Goal: Information Seeking & Learning: Learn about a topic

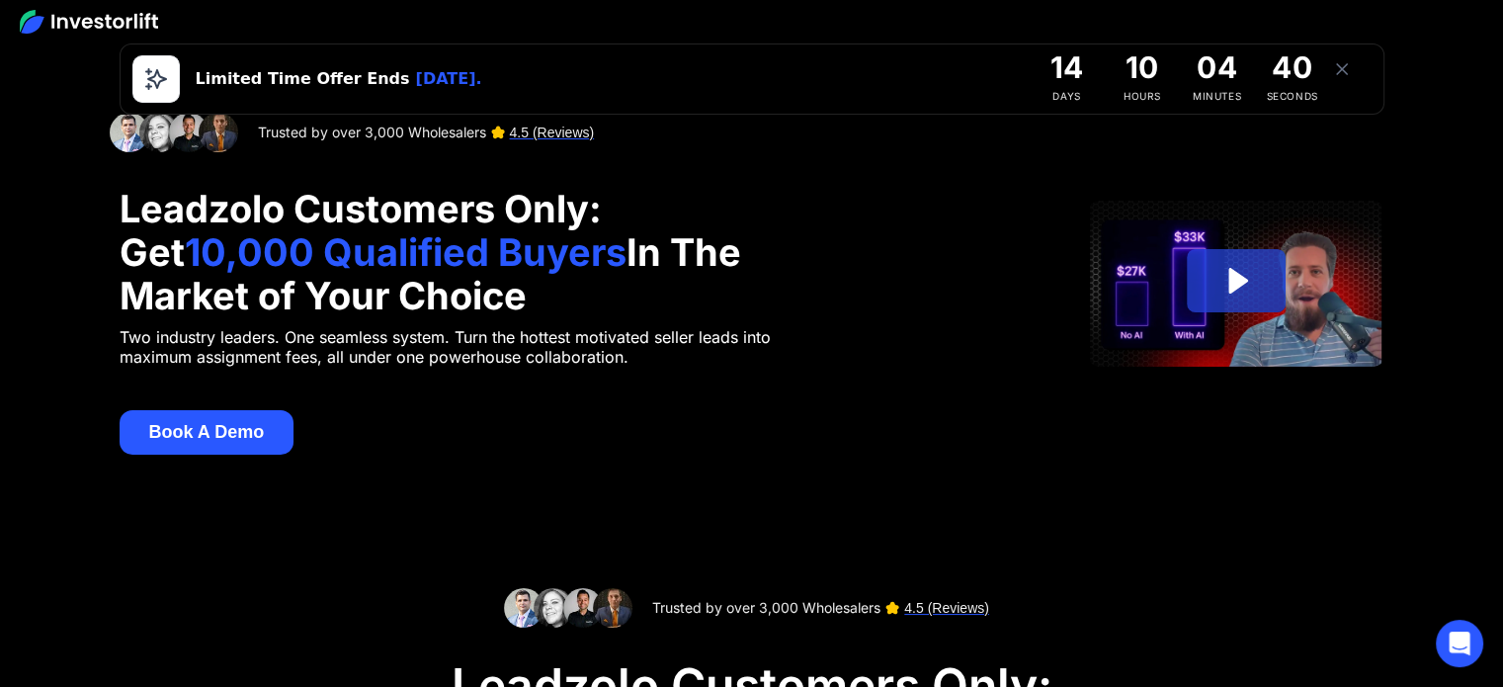
scroll to position [99, 0]
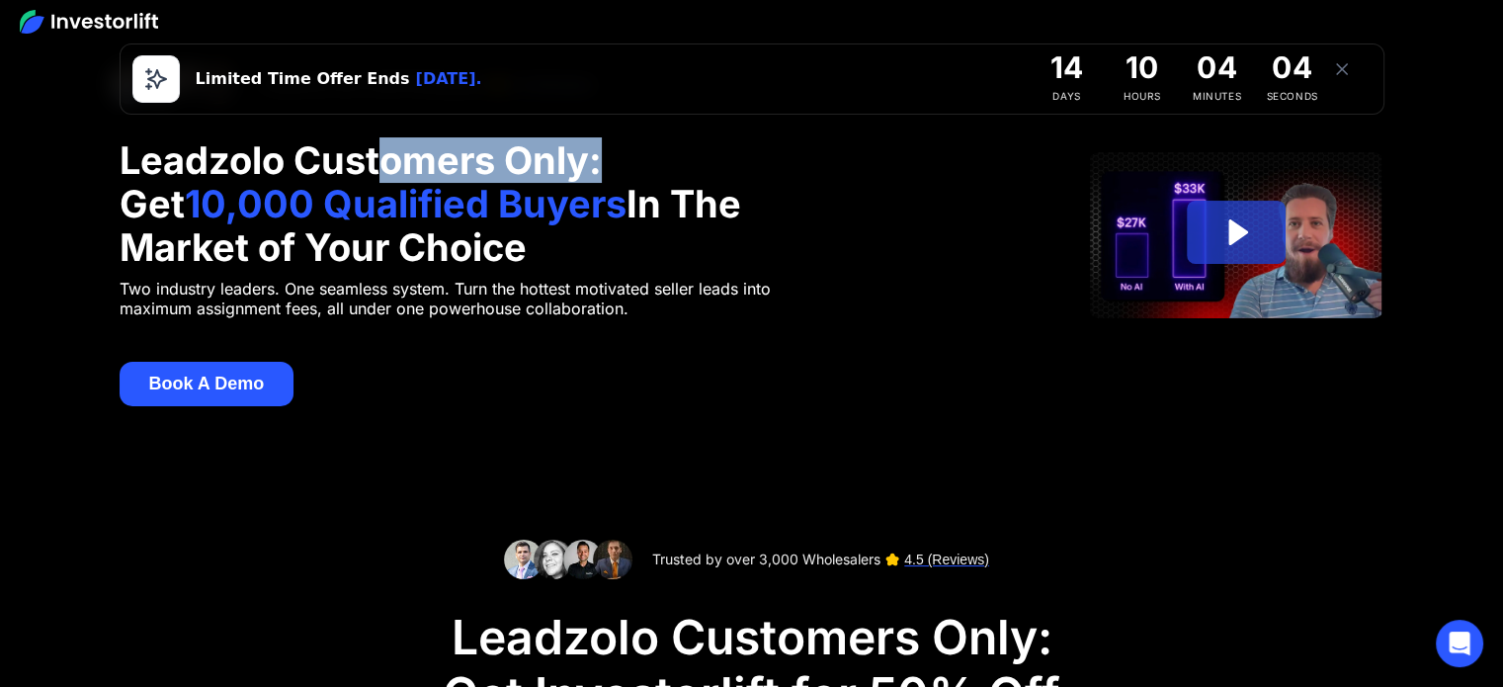
drag, startPoint x: 378, startPoint y: 165, endPoint x: 667, endPoint y: 181, distance: 288.9
click at [667, 181] on h1 "Leadzolo Customers Only: Get 10,000 Qualified Buyers In The Market of Your Choi…" at bounding box center [468, 203] width 696 height 130
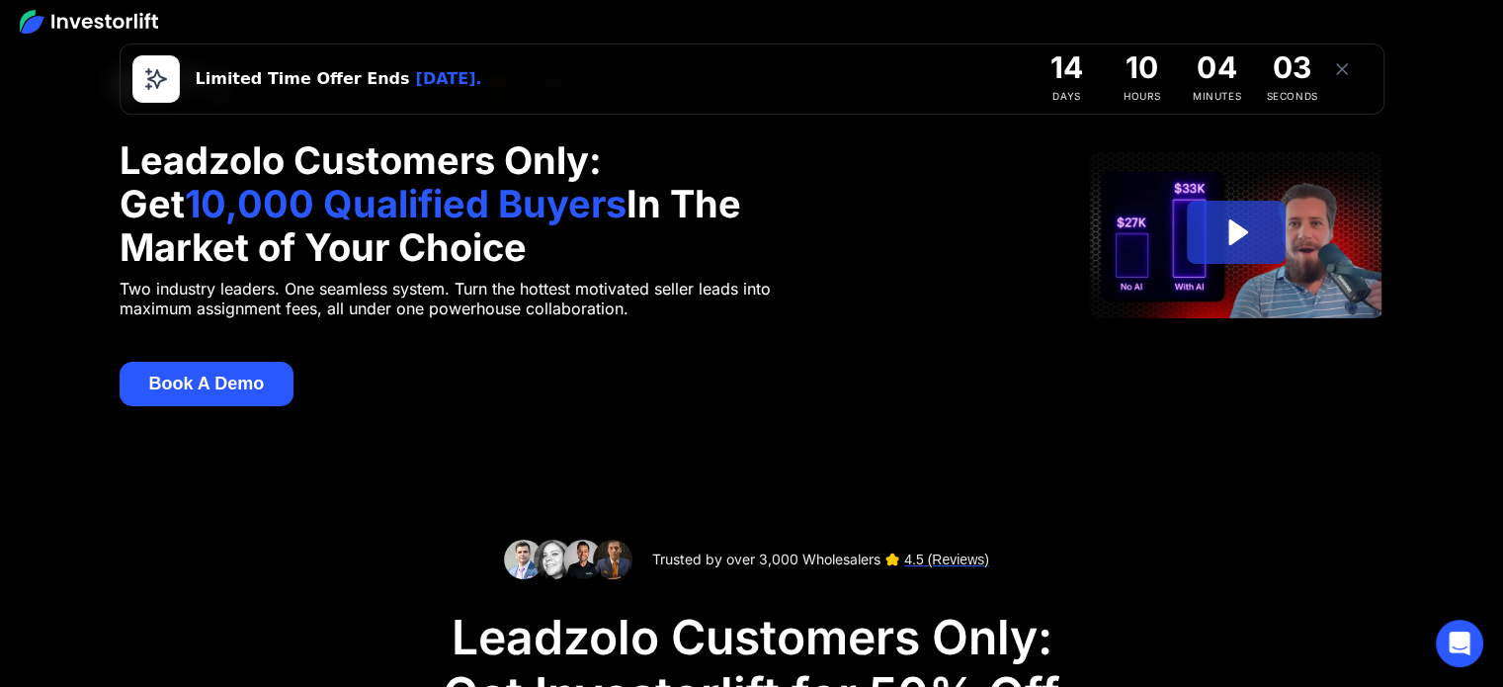
click at [71, 175] on section "Trusted by over 3,000 Wholesalers 4.5 (Reviews) Leadzolo Customers Only: Get 10…" at bounding box center [751, 235] width 1503 height 510
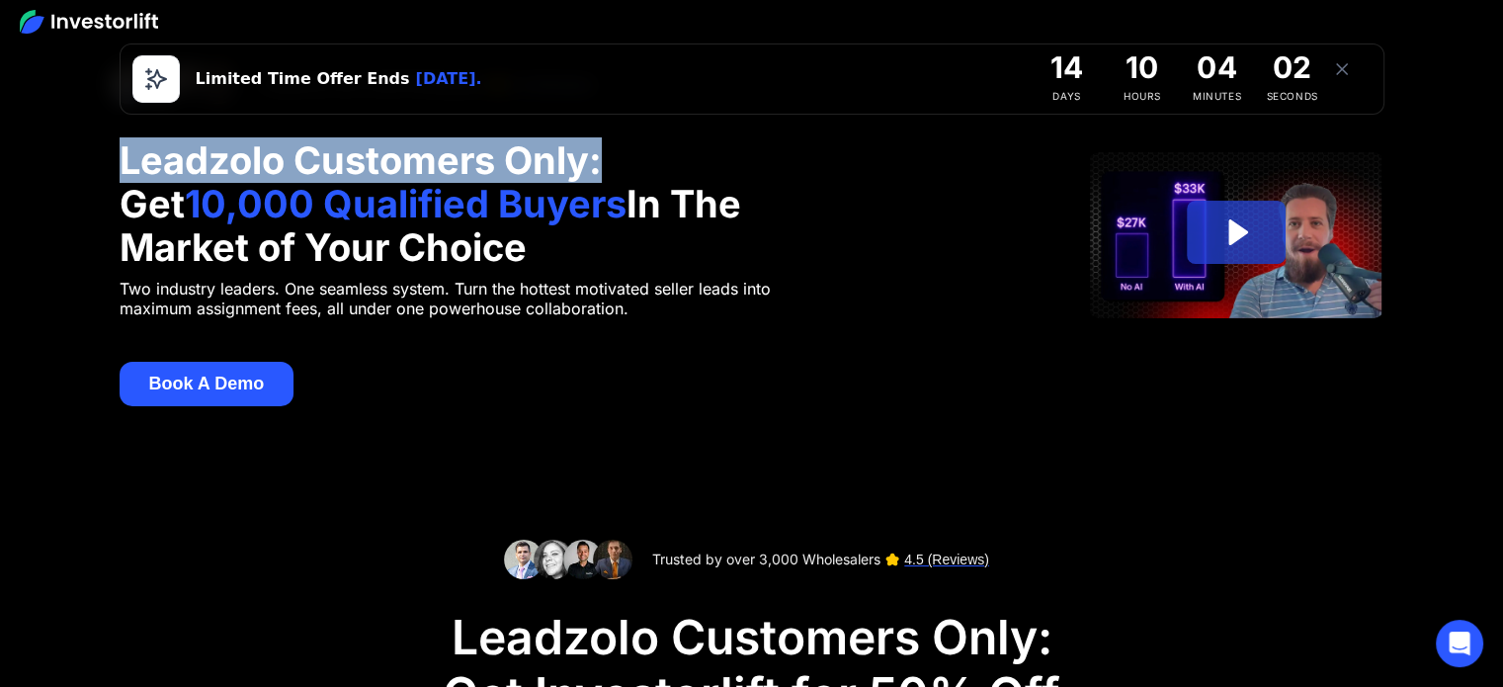
drag, startPoint x: 99, startPoint y: 160, endPoint x: 733, endPoint y: 177, distance: 634.5
click at [733, 177] on section "Trusted by over 3,000 Wholesalers 4.5 (Reviews) Leadzolo Customers Only: Get 10…" at bounding box center [751, 235] width 1503 height 510
click at [733, 177] on h1 "Leadzolo Customers Only: Get 10,000 Qualified Buyers In The Market of Your Choi…" at bounding box center [468, 203] width 696 height 130
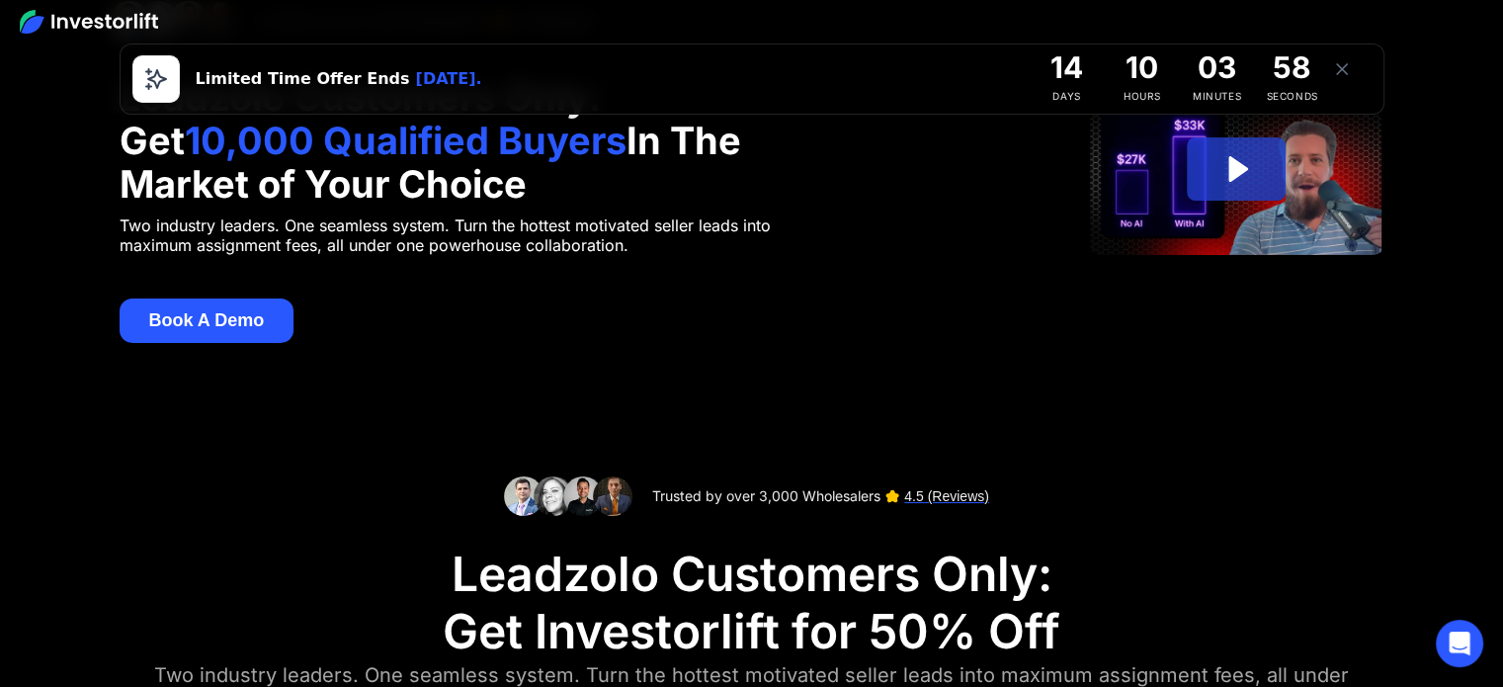
scroll to position [198, 0]
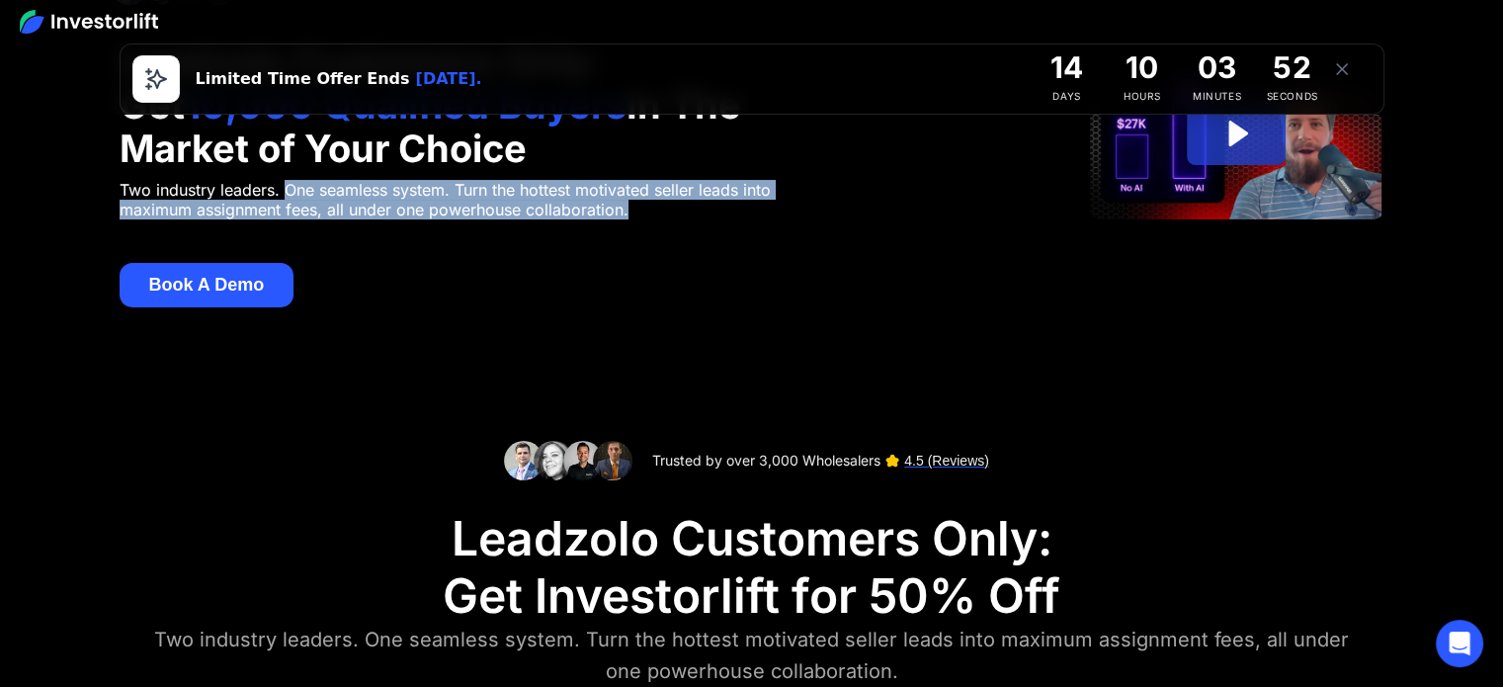
drag, startPoint x: 288, startPoint y: 192, endPoint x: 714, endPoint y: 205, distance: 427.0
click at [714, 205] on p "Two industry leaders. One seamless system. Turn the hottest motivated seller le…" at bounding box center [468, 200] width 696 height 40
drag, startPoint x: 675, startPoint y: 201, endPoint x: 82, endPoint y: 194, distance: 592.8
click at [82, 194] on section "Trusted by over 3,000 Wholesalers 4.5 (Reviews) Leadzolo Customers Only: Get 10…" at bounding box center [751, 136] width 1503 height 510
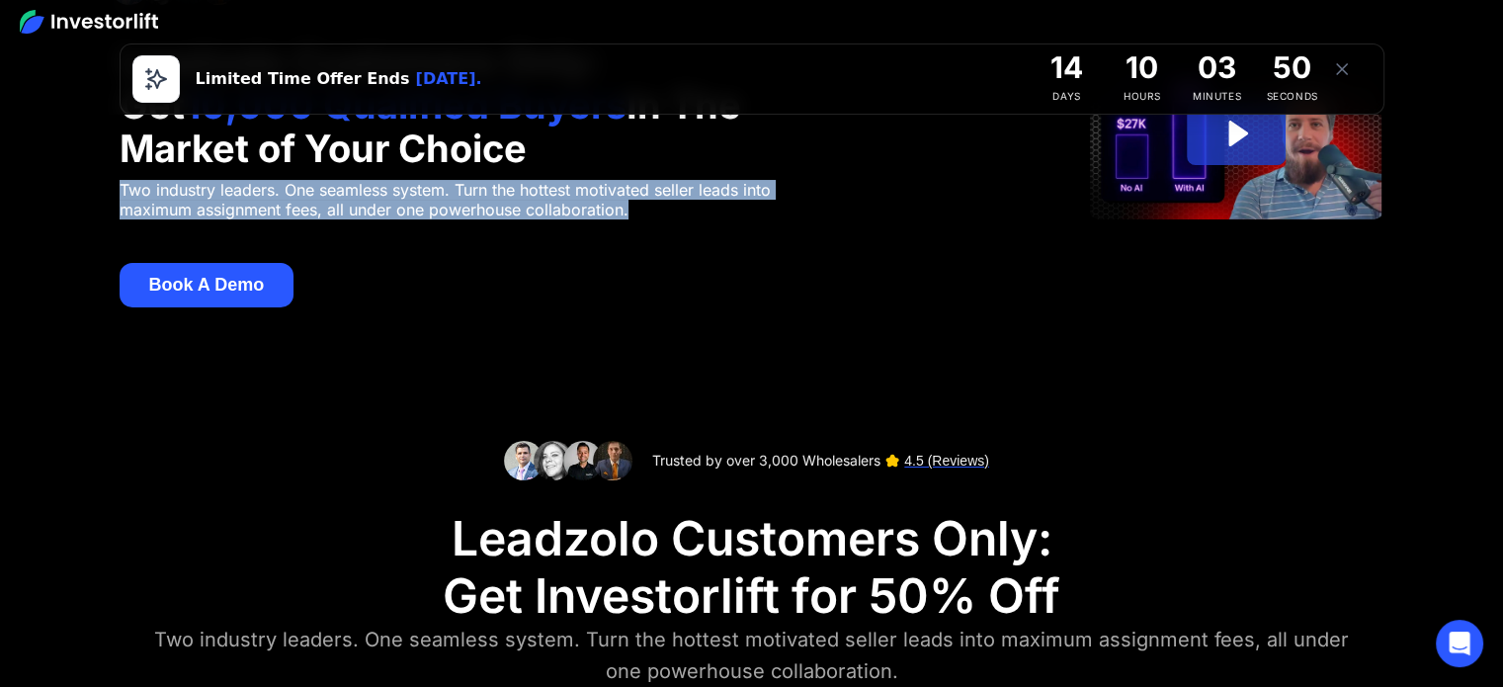
click at [84, 193] on section "Trusted by over 3,000 Wholesalers 4.5 (Reviews) Leadzolo Customers Only: Get 10…" at bounding box center [751, 136] width 1503 height 510
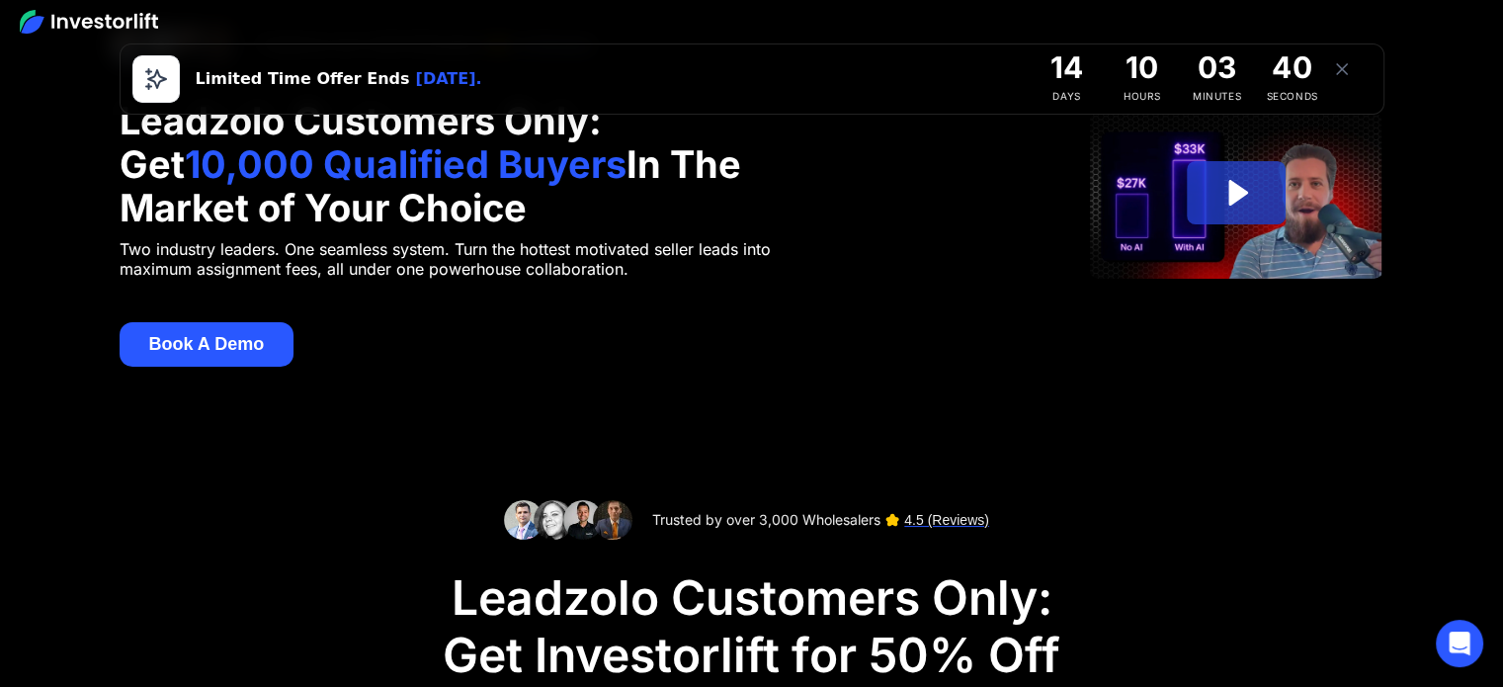
scroll to position [0, 0]
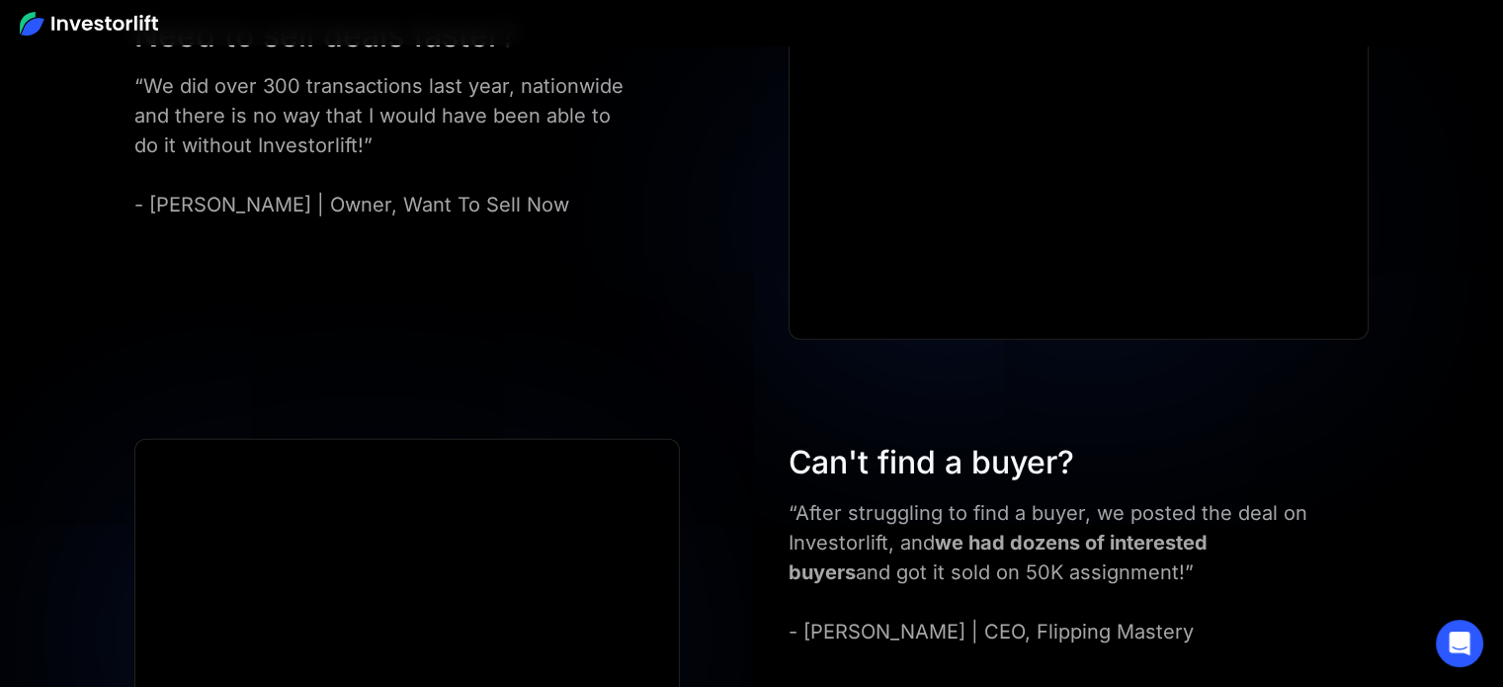
scroll to position [5533, 0]
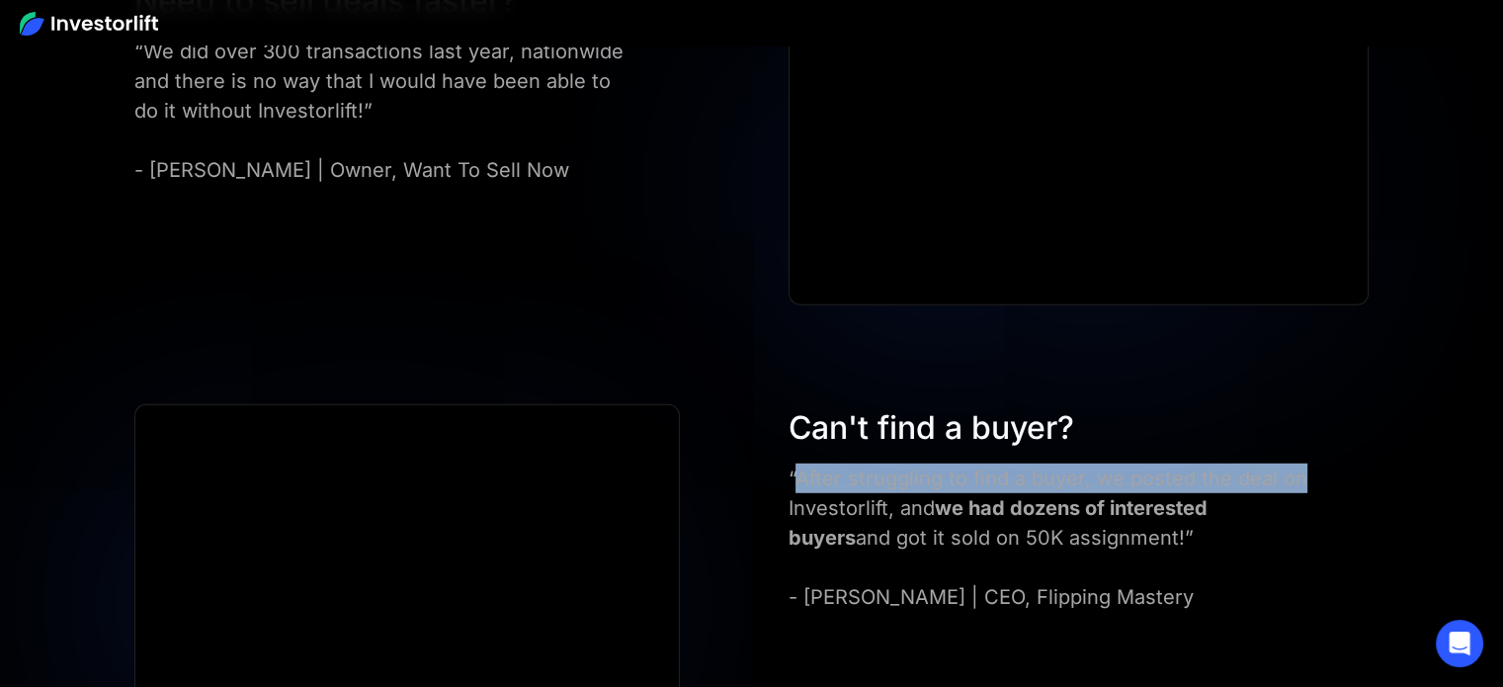
drag, startPoint x: 802, startPoint y: 431, endPoint x: 1288, endPoint y: 463, distance: 487.2
click at [1302, 463] on div "“After struggling to find a buyer, we posted the deal on Investorlift, and we h…" at bounding box center [1049, 537] width 522 height 148
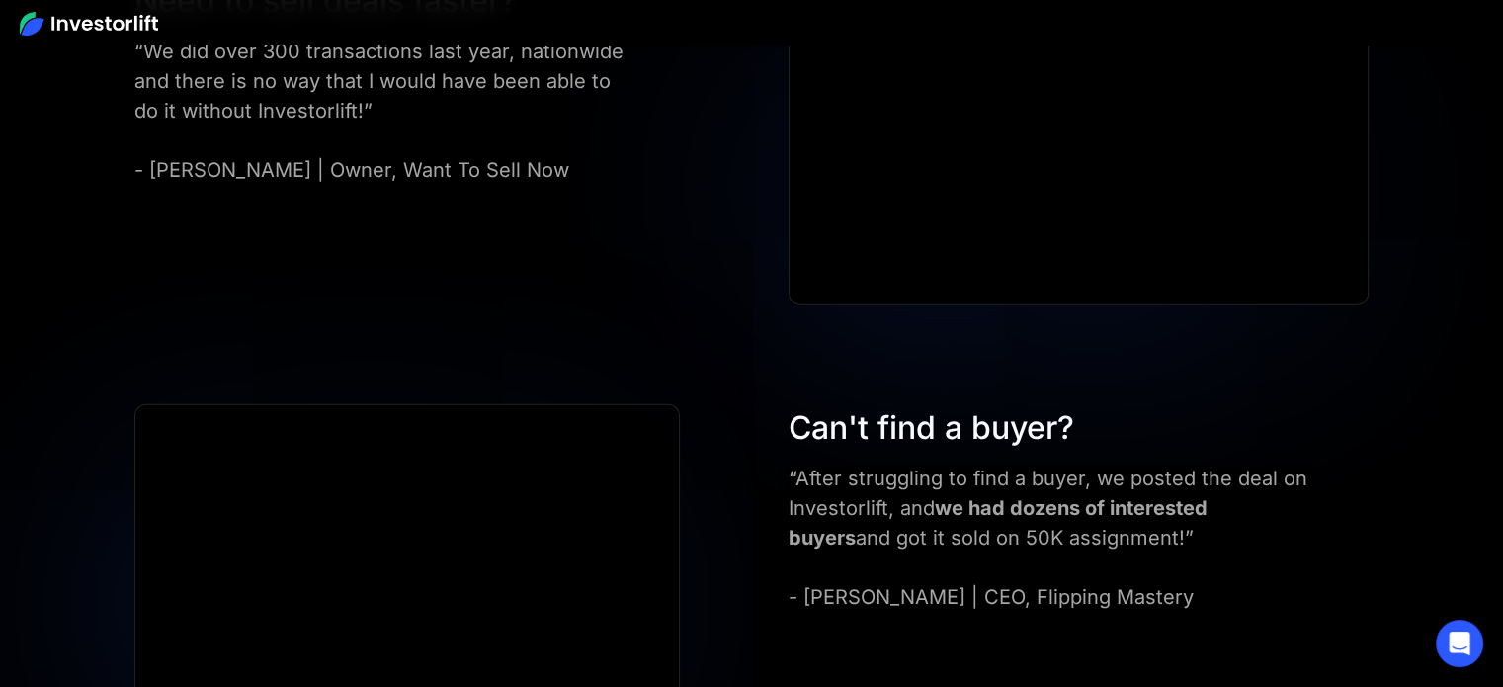
click at [782, 431] on div "Can't find a buyer? “After struggling to find a buyer, we posted the deal on In…" at bounding box center [1079, 507] width 600 height 207
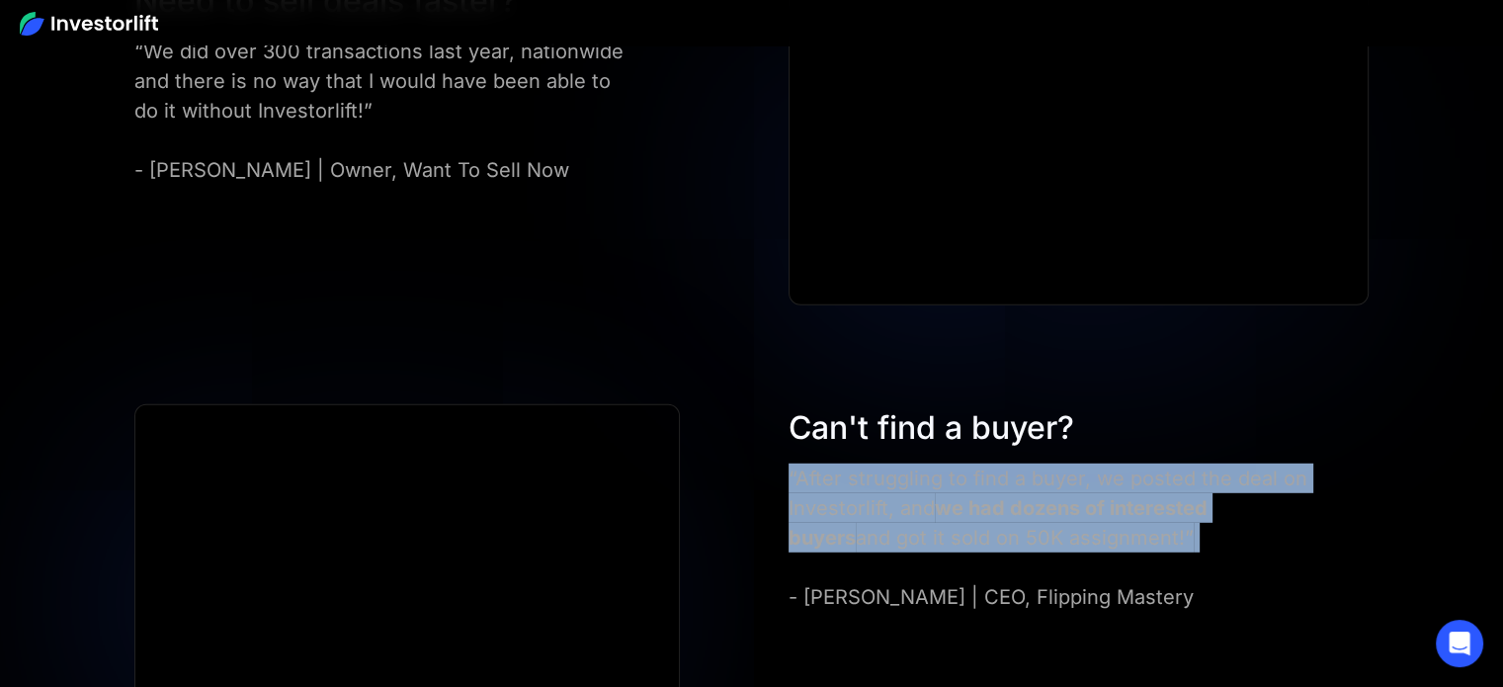
drag, startPoint x: 782, startPoint y: 431, endPoint x: 1331, endPoint y: 501, distance: 552.8
click at [1331, 501] on div "Can't find a buyer? “After struggling to find a buyer, we posted the deal on In…" at bounding box center [1079, 507] width 600 height 207
click at [1215, 505] on div "“After struggling to find a buyer, we posted the deal on Investorlift, and we h…" at bounding box center [1049, 537] width 522 height 148
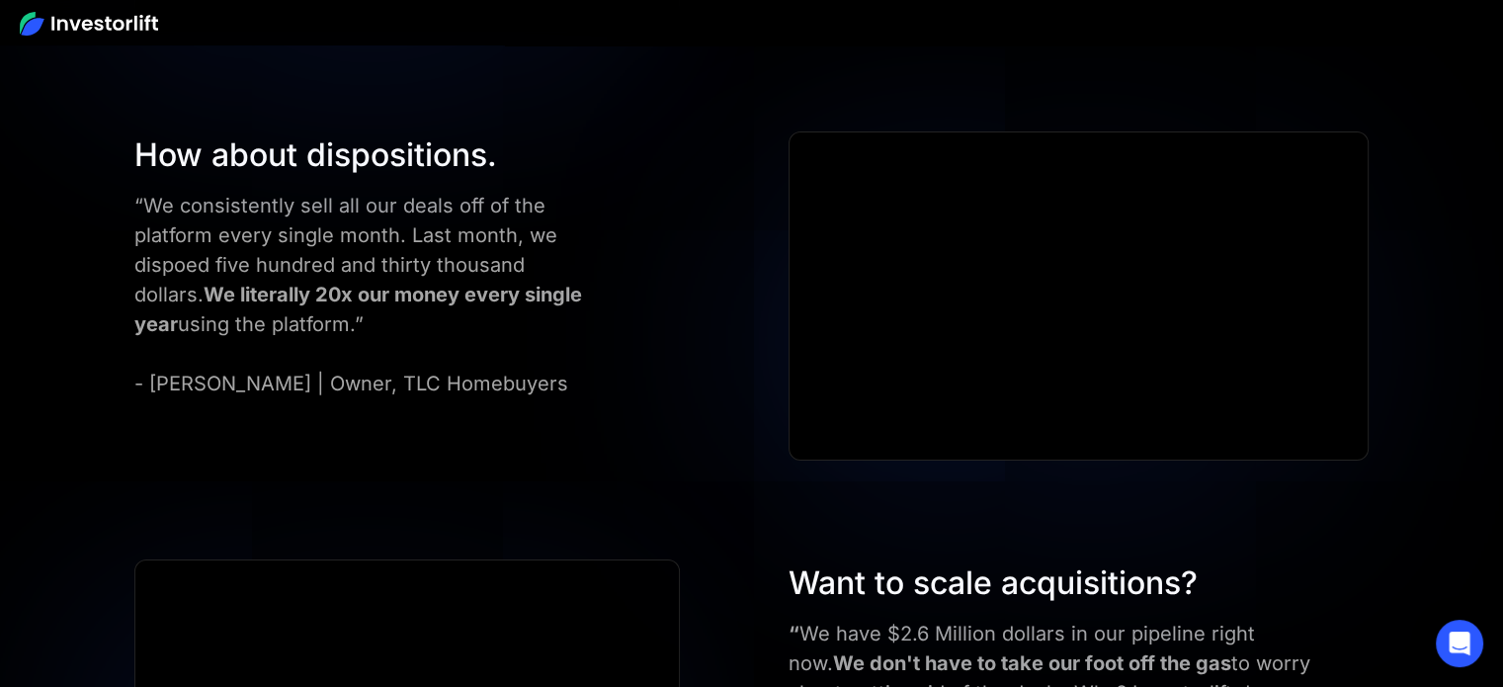
scroll to position [6916, 0]
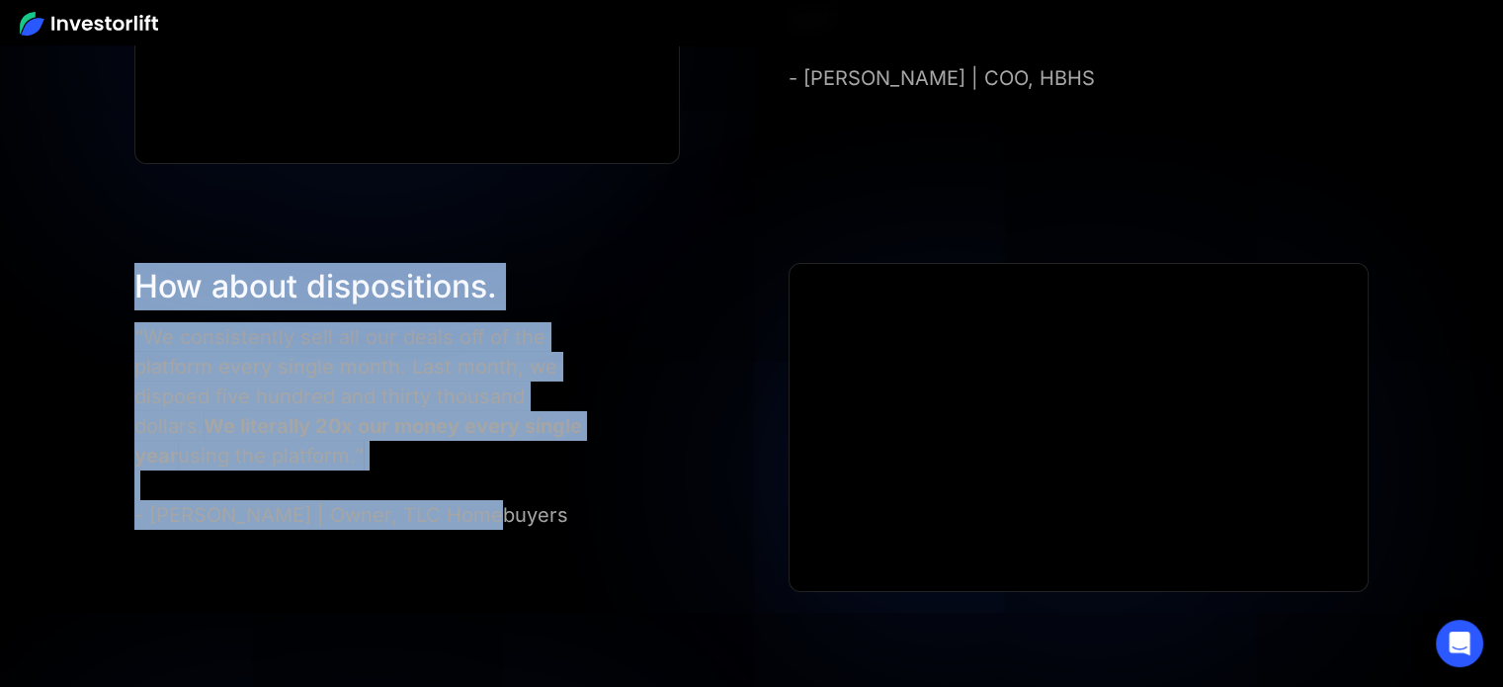
drag, startPoint x: 123, startPoint y: 263, endPoint x: 603, endPoint y: 469, distance: 522.7
click at [601, 475] on div "How about dispositions. “We consistently sell all our deals off of the platform…" at bounding box center [751, 427] width 1353 height 328
click at [605, 468] on div "“We consistently sell all our deals off of the platform every single month. Las…" at bounding box center [379, 425] width 491 height 207
